Goal: Book appointment/travel/reservation

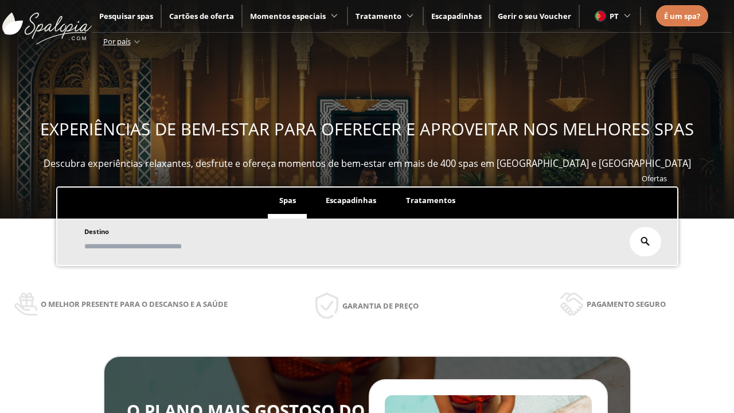
click at [350, 200] on span "Escapadinhas" at bounding box center [351, 200] width 50 height 10
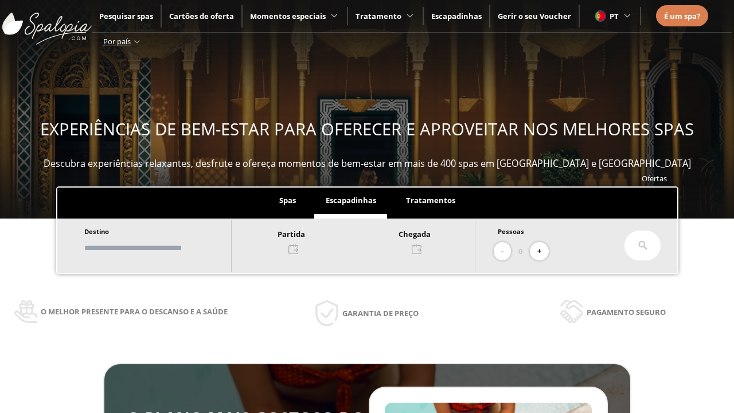
click at [162, 248] on input "text" at bounding box center [152, 248] width 143 height 20
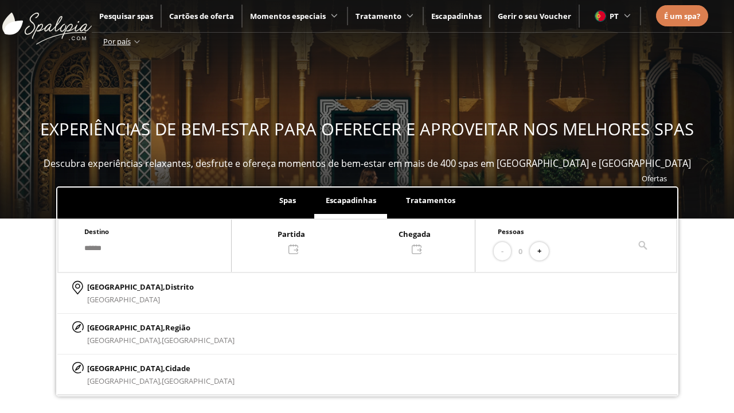
type input "******"
click at [165, 368] on span "Cidade" at bounding box center [177, 368] width 25 height 10
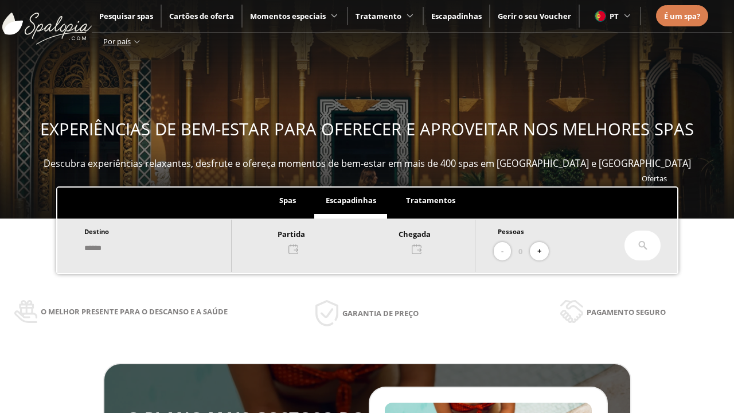
click at [366, 240] on div at bounding box center [353, 241] width 243 height 28
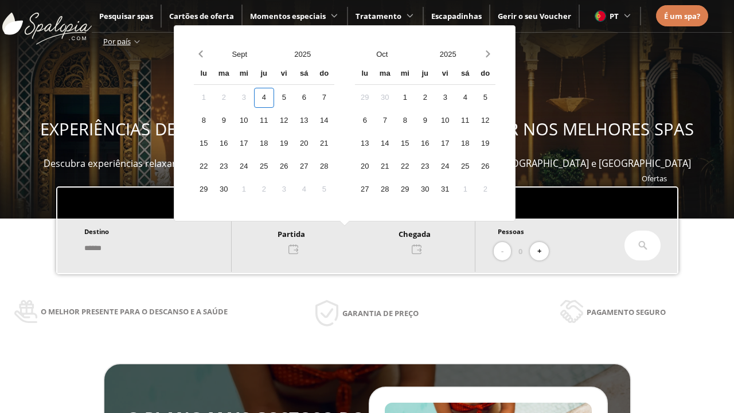
click at [314, 97] on div "6" at bounding box center [304, 98] width 20 height 20
click at [334, 97] on div "7" at bounding box center [324, 98] width 20 height 20
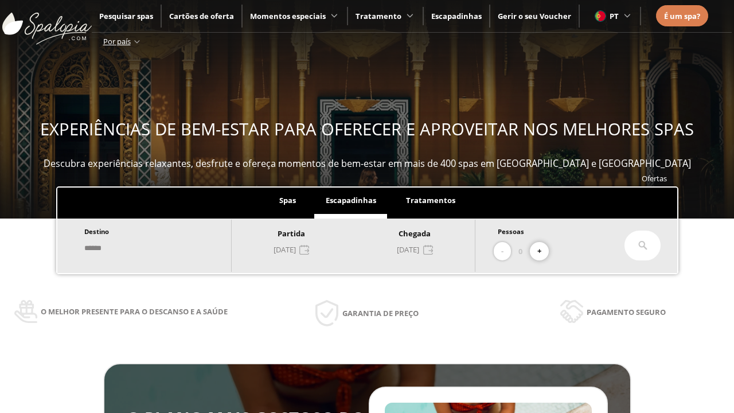
click at [544, 251] on button "+" at bounding box center [539, 251] width 19 height 19
click at [642, 245] on icon at bounding box center [642, 245] width 9 height 9
